Goal: Information Seeking & Learning: Learn about a topic

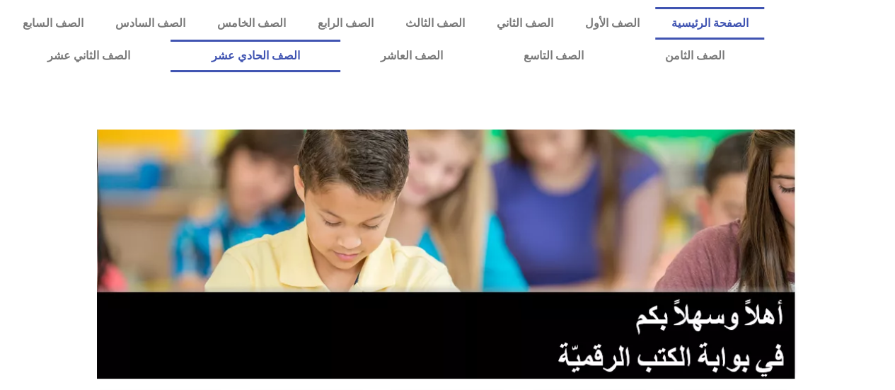
click at [340, 62] on link "الصف الحادي عشر" at bounding box center [255, 56] width 169 height 33
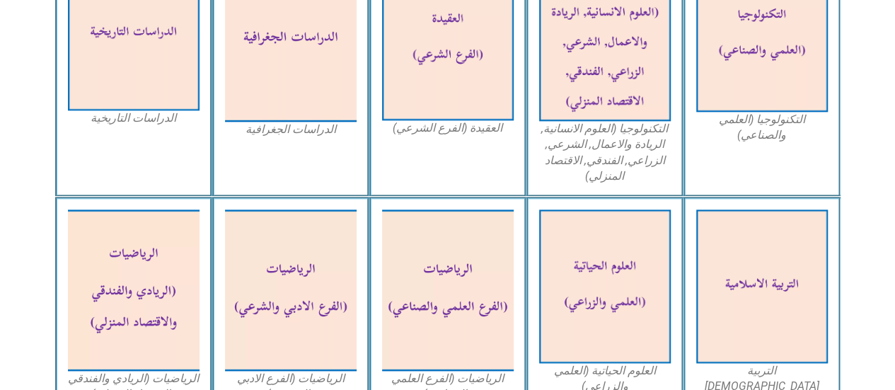
scroll to position [800, 0]
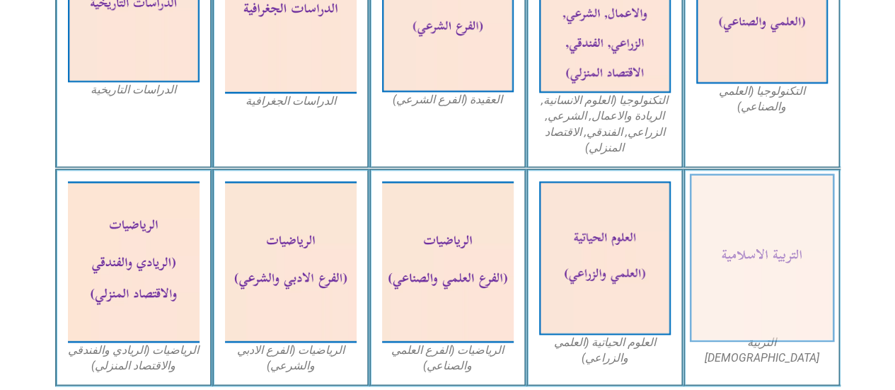
click at [778, 257] on img at bounding box center [761, 258] width 145 height 168
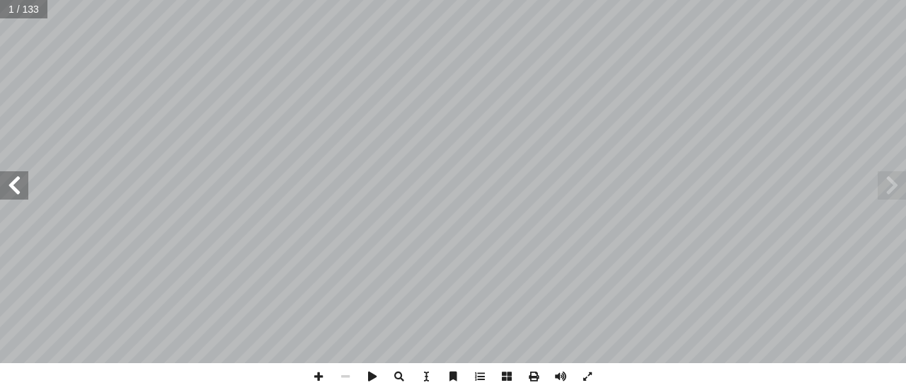
click at [15, 173] on span at bounding box center [14, 185] width 28 height 28
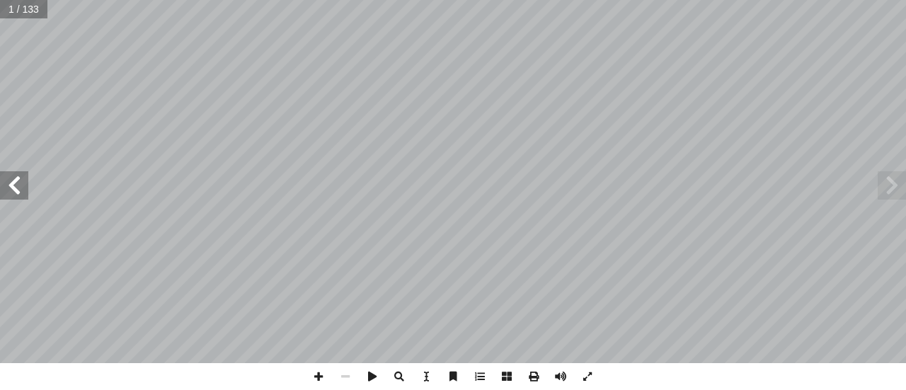
click at [15, 173] on span at bounding box center [14, 185] width 28 height 28
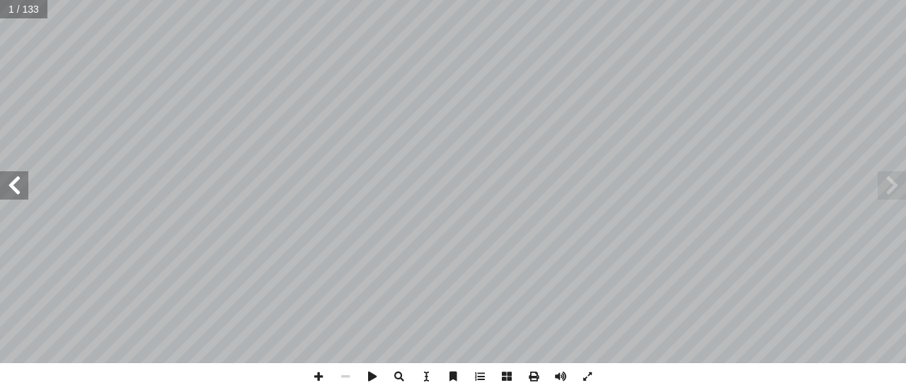
click at [15, 173] on span at bounding box center [14, 185] width 28 height 28
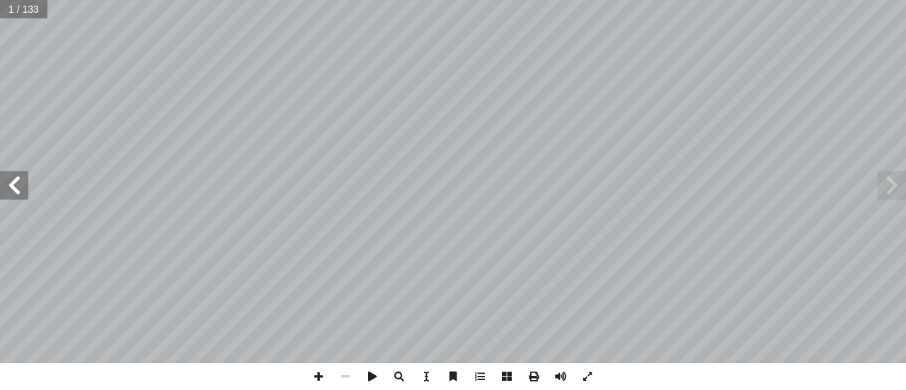
click at [15, 173] on span at bounding box center [14, 185] width 28 height 28
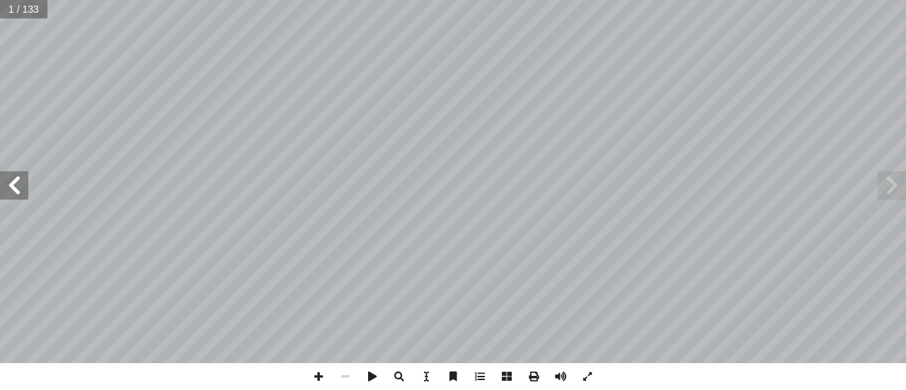
click at [15, 173] on span at bounding box center [14, 185] width 28 height 28
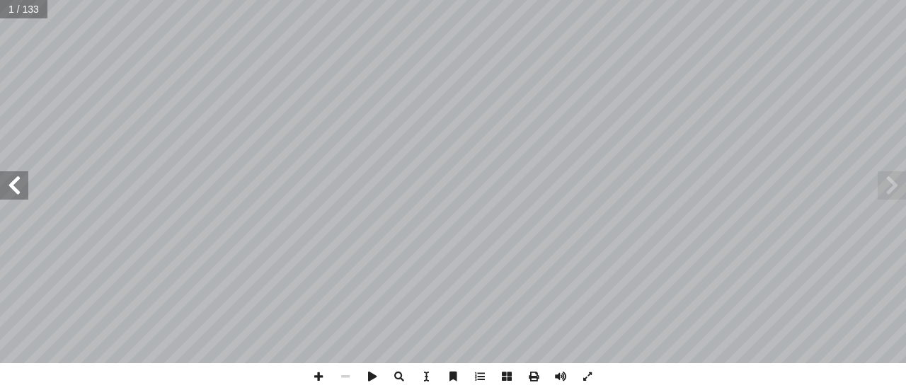
click at [15, 173] on span at bounding box center [14, 185] width 28 height 28
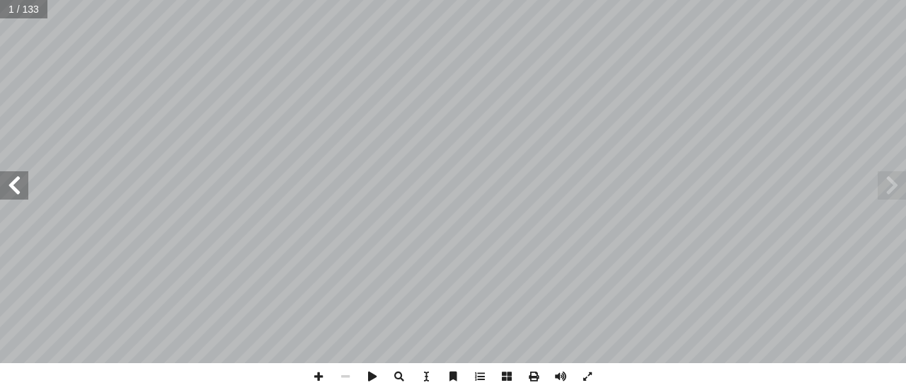
click at [15, 173] on span at bounding box center [14, 185] width 28 height 28
click at [27, 7] on input "text" at bounding box center [33, 9] width 67 height 18
type input "**"
click at [321, 377] on span at bounding box center [318, 376] width 27 height 27
click at [317, 378] on span at bounding box center [318, 376] width 27 height 27
